Goal: Find specific page/section: Find specific page/section

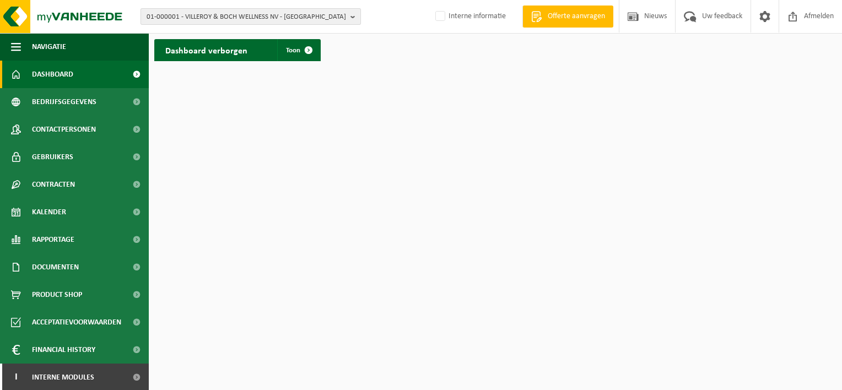
click at [183, 14] on span "01-000001 - VILLEROY & BOCH WELLNESS NV - ROESELARE" at bounding box center [246, 17] width 199 height 17
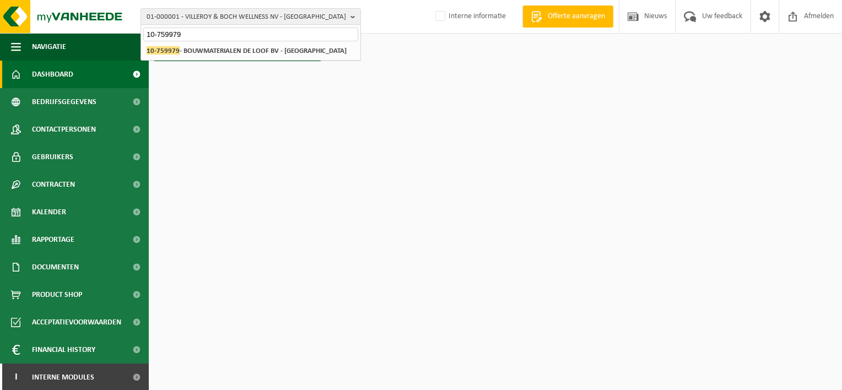
type input "10-759979"
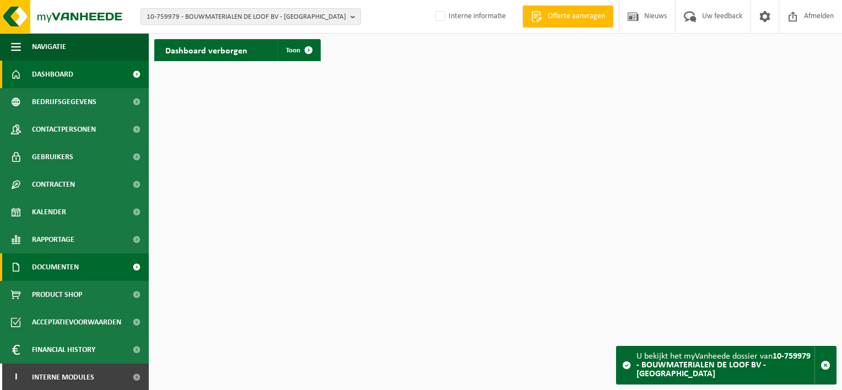
click at [52, 267] on span "Documenten" at bounding box center [55, 267] width 47 height 28
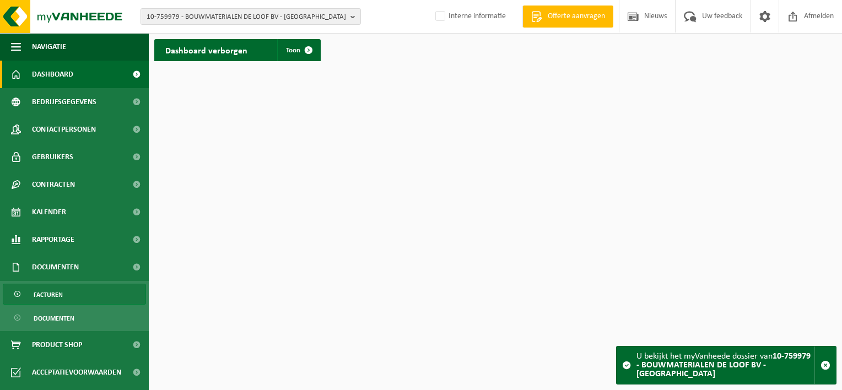
click at [54, 294] on span "Facturen" at bounding box center [48, 294] width 29 height 21
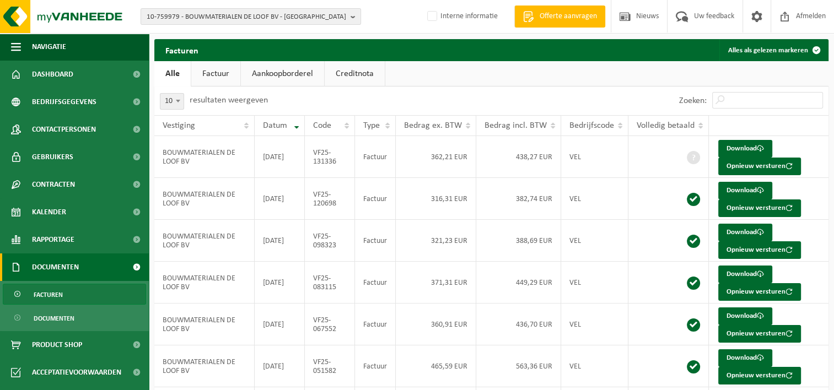
drag, startPoint x: 7, startPoint y: 0, endPoint x: 393, endPoint y: 18, distance: 386.7
click at [393, 18] on div "10-759979 - BOUWMATERIALEN DE LOOF BV - [GEOGRAPHIC_DATA] 10-759979 - BOUWMATER…" at bounding box center [417, 17] width 834 height 34
